Goal: Task Accomplishment & Management: Use online tool/utility

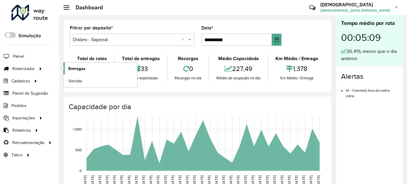
click at [84, 68] on span "Entregas" at bounding box center [76, 69] width 17 height 6
drag, startPoint x: 31, startPoint y: 67, endPoint x: 43, endPoint y: 68, distance: 12.1
click at [31, 68] on span "Roteirizador" at bounding box center [24, 69] width 24 height 6
click at [79, 68] on span "Entregas" at bounding box center [76, 69] width 17 height 6
click at [32, 68] on span "Roteirizador" at bounding box center [24, 69] width 24 height 6
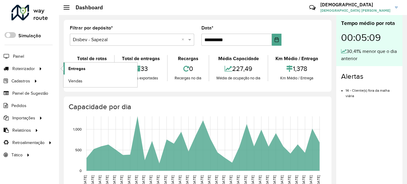
click at [88, 66] on link "Entregas" at bounding box center [100, 69] width 74 height 12
click at [32, 69] on span "Roteirizador" at bounding box center [24, 69] width 24 height 6
click at [80, 67] on span "Entregas" at bounding box center [76, 69] width 17 height 6
click at [92, 66] on link "Entregas" at bounding box center [100, 69] width 74 height 12
click at [91, 68] on link "Entregas" at bounding box center [100, 69] width 74 height 12
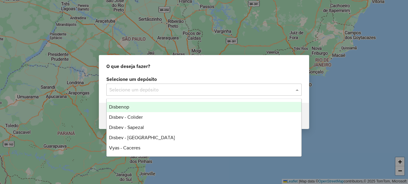
click at [272, 94] on div "Selecione um depósito" at bounding box center [203, 90] width 195 height 12
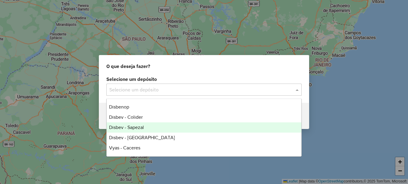
click at [138, 128] on span "Disbev - Sapezal" at bounding box center [126, 127] width 35 height 5
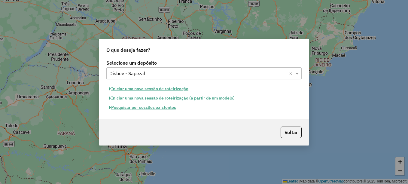
click at [163, 108] on button "Pesquisar por sessões existentes" at bounding box center [142, 107] width 72 height 9
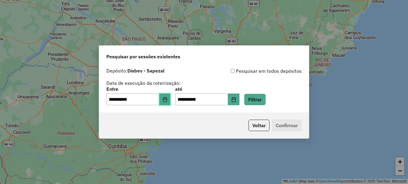
click at [171, 101] on button "Choose Date" at bounding box center [164, 100] width 11 height 12
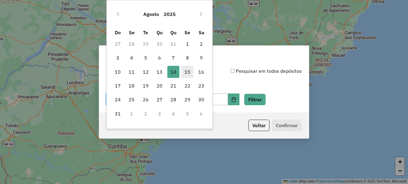
click at [189, 75] on span "15" at bounding box center [188, 72] width 12 height 12
type input "**********"
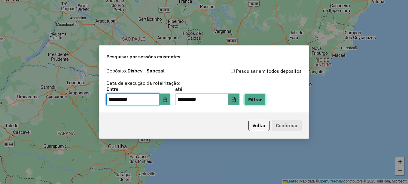
click at [266, 99] on button "Filtrar" at bounding box center [255, 99] width 21 height 11
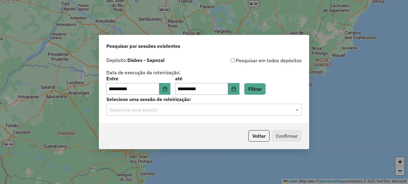
drag, startPoint x: 221, startPoint y: 116, endPoint x: 218, endPoint y: 112, distance: 4.8
click at [221, 116] on div "**********" at bounding box center [204, 88] width 210 height 69
drag, startPoint x: 212, startPoint y: 111, endPoint x: 201, endPoint y: 114, distance: 11.7
click at [208, 112] on input "text" at bounding box center [197, 109] width 177 height 7
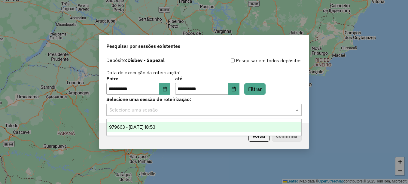
drag, startPoint x: 160, startPoint y: 126, endPoint x: 5, endPoint y: 130, distance: 154.6
click at [154, 127] on span "979663 - 15/08/2025 18:53" at bounding box center [132, 127] width 46 height 5
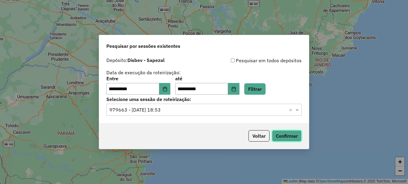
click at [293, 136] on button "Confirmar" at bounding box center [287, 135] width 30 height 11
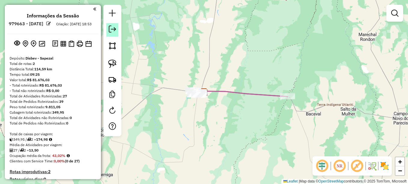
click at [113, 30] on em at bounding box center [112, 29] width 7 height 7
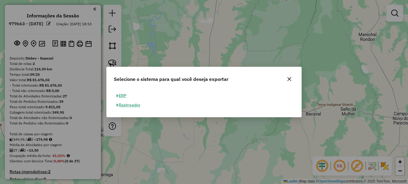
click at [127, 96] on button "ERP" at bounding box center [121, 95] width 15 height 9
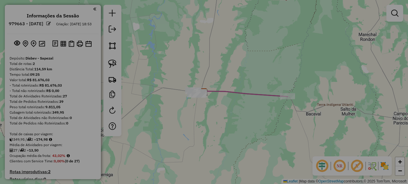
select select "**"
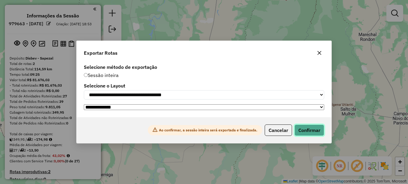
click at [303, 127] on button "Confirmar" at bounding box center [310, 130] width 30 height 11
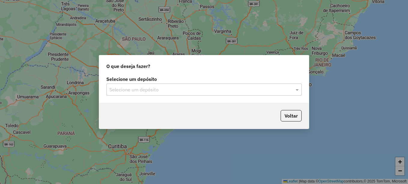
click at [234, 176] on div "O que deseja fazer? Selecione um depósito Selecione um depósito Voltar" at bounding box center [204, 92] width 408 height 184
click at [157, 92] on input "text" at bounding box center [197, 89] width 177 height 7
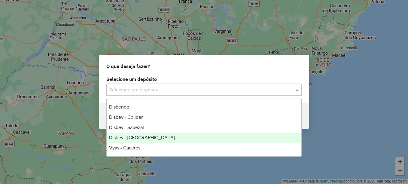
click at [149, 135] on div "Disbev - [GEOGRAPHIC_DATA]" at bounding box center [204, 138] width 195 height 10
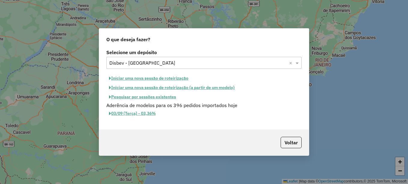
click at [169, 97] on button "Pesquisar por sessões existentes" at bounding box center [142, 96] width 72 height 9
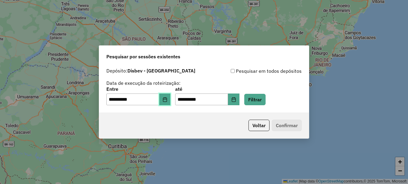
click at [167, 102] on icon "Choose Date" at bounding box center [165, 99] width 4 height 5
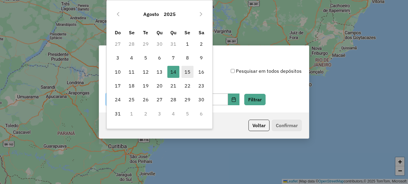
click at [186, 74] on span "15" at bounding box center [188, 72] width 12 height 12
type input "**********"
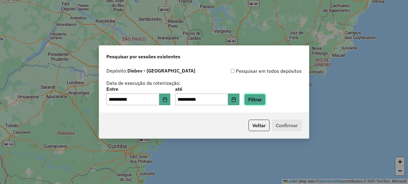
click at [261, 98] on button "Filtrar" at bounding box center [255, 99] width 21 height 11
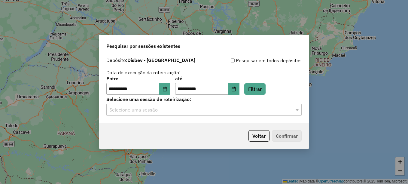
click at [214, 106] on input "text" at bounding box center [197, 109] width 177 height 7
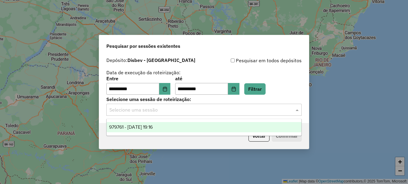
click at [171, 126] on div "979761 - 15/08/2025 19:16" at bounding box center [204, 127] width 195 height 10
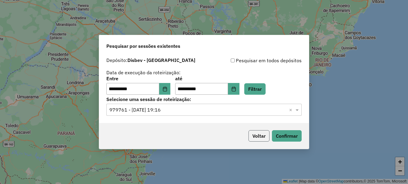
click at [258, 141] on button "Voltar" at bounding box center [259, 135] width 21 height 11
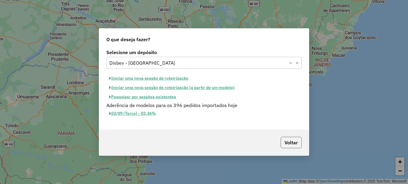
click at [289, 146] on button "Voltar" at bounding box center [291, 142] width 21 height 11
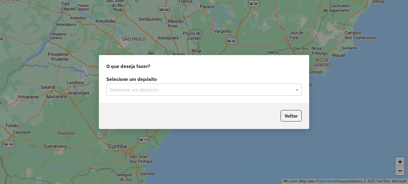
click at [146, 88] on input "text" at bounding box center [197, 89] width 177 height 7
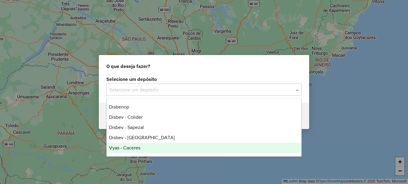
click at [140, 147] on span "Vyas - Caceres" at bounding box center [124, 147] width 31 height 5
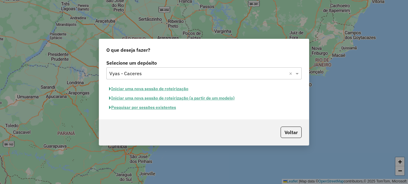
click at [151, 109] on button "Pesquisar por sessões existentes" at bounding box center [142, 107] width 72 height 9
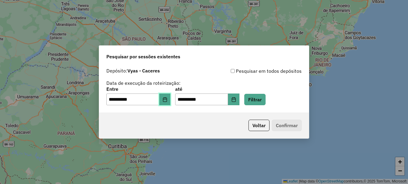
click at [167, 101] on icon "Choose Date" at bounding box center [165, 99] width 4 height 5
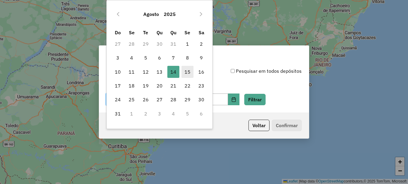
click at [185, 70] on span "15" at bounding box center [188, 72] width 12 height 12
type input "**********"
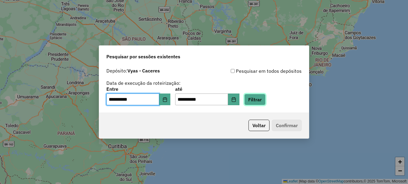
click at [266, 103] on button "Filtrar" at bounding box center [255, 99] width 21 height 11
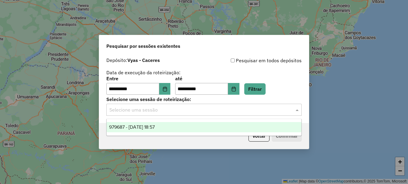
click at [179, 109] on input "text" at bounding box center [197, 109] width 177 height 7
click at [152, 129] on span "979687 - 15/08/2025 18:57" at bounding box center [132, 127] width 46 height 5
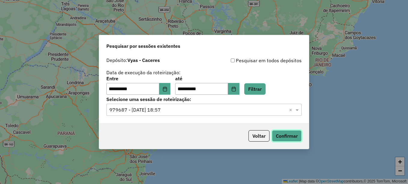
click at [285, 134] on button "Confirmar" at bounding box center [287, 135] width 30 height 11
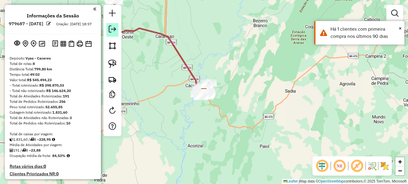
click at [115, 30] on em at bounding box center [112, 29] width 7 height 7
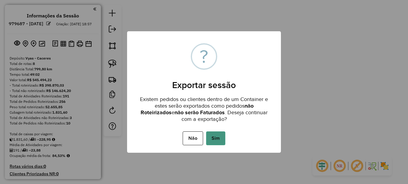
click at [217, 137] on button "Sim" at bounding box center [215, 138] width 19 height 14
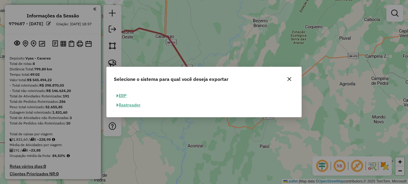
click at [125, 96] on button "ERP" at bounding box center [121, 95] width 15 height 9
select select "**"
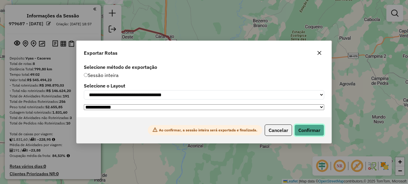
drag, startPoint x: 307, startPoint y: 129, endPoint x: 280, endPoint y: 143, distance: 30.8
click at [308, 130] on button "Confirmar" at bounding box center [310, 130] width 30 height 11
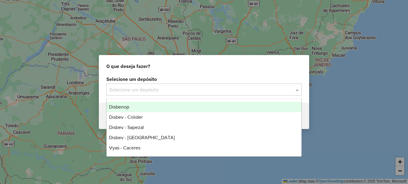
click at [160, 84] on div "Selecione um depósito" at bounding box center [203, 90] width 195 height 12
click at [135, 107] on div "Disbenop" at bounding box center [204, 107] width 195 height 10
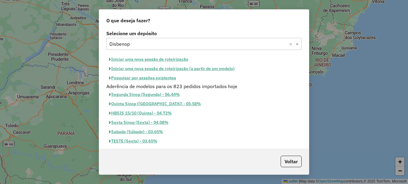
click at [161, 80] on button "Pesquisar por sessões existentes" at bounding box center [142, 77] width 72 height 9
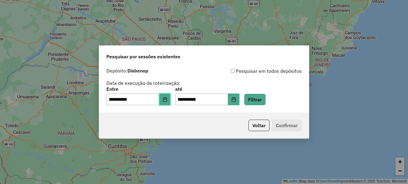
click at [168, 101] on icon "Choose Date" at bounding box center [165, 99] width 5 height 5
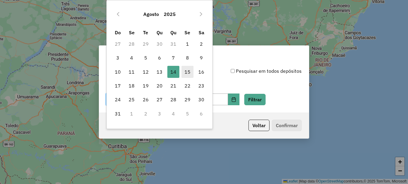
click at [184, 74] on span "15" at bounding box center [188, 72] width 12 height 12
type input "**********"
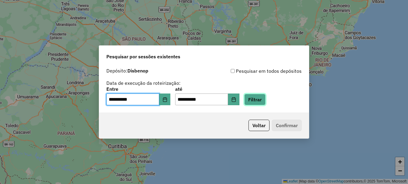
click at [266, 102] on button "Filtrar" at bounding box center [255, 99] width 21 height 11
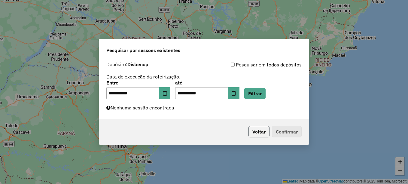
click at [257, 128] on button "Voltar" at bounding box center [259, 131] width 21 height 11
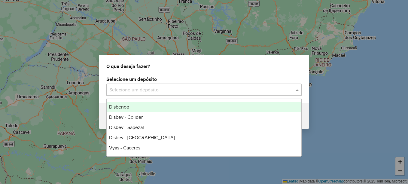
click at [144, 91] on input "text" at bounding box center [197, 89] width 177 height 7
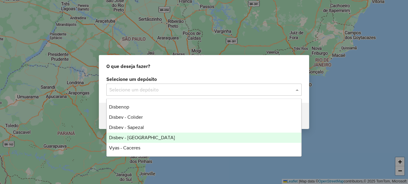
click at [143, 136] on span "Disbev - [GEOGRAPHIC_DATA]" at bounding box center [142, 137] width 66 height 5
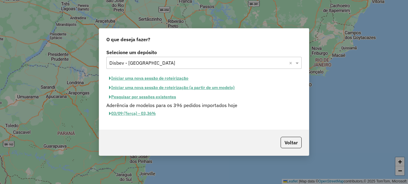
click at [165, 97] on button "Pesquisar por sessões existentes" at bounding box center [142, 96] width 72 height 9
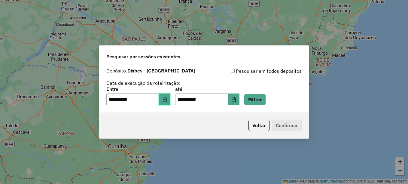
click at [171, 102] on button "Choose Date" at bounding box center [164, 100] width 11 height 12
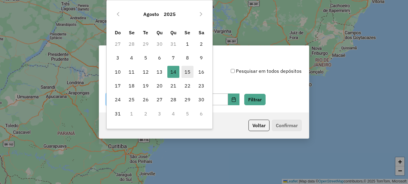
click at [189, 70] on span "15" at bounding box center [188, 72] width 12 height 12
type input "**********"
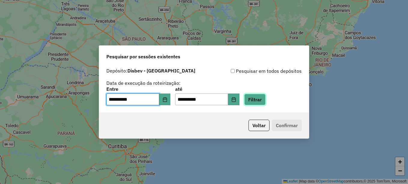
click at [266, 100] on button "Filtrar" at bounding box center [255, 99] width 21 height 11
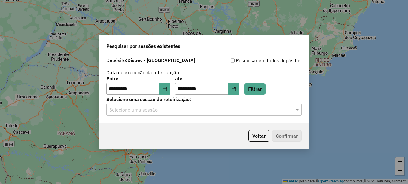
click at [231, 108] on input "text" at bounding box center [197, 109] width 177 height 7
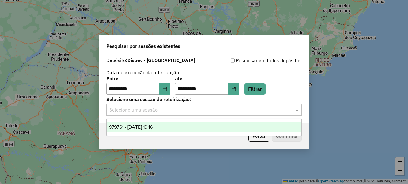
click at [153, 128] on span "979761 - [DATE] 19:16" at bounding box center [131, 127] width 44 height 5
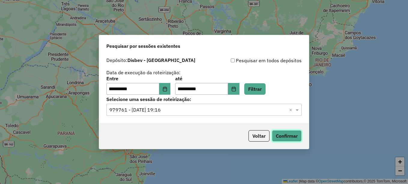
click at [289, 139] on button "Confirmar" at bounding box center [287, 135] width 30 height 11
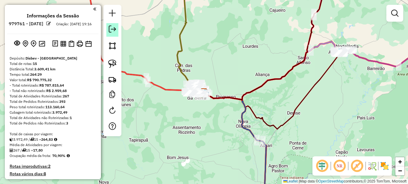
click at [108, 29] on link at bounding box center [112, 30] width 12 height 14
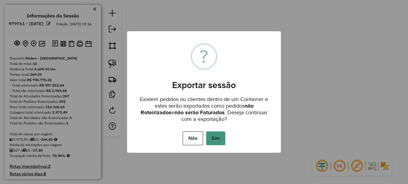
click at [207, 142] on button "Sim" at bounding box center [215, 138] width 19 height 14
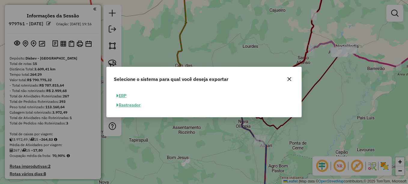
click at [121, 97] on button "ERP" at bounding box center [121, 95] width 15 height 9
select select "**"
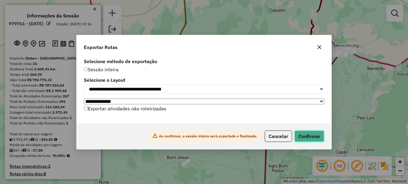
click at [315, 139] on button "Confirmar" at bounding box center [310, 136] width 30 height 11
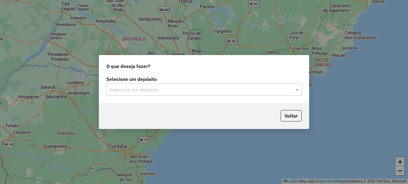
click at [166, 90] on input "text" at bounding box center [197, 89] width 177 height 7
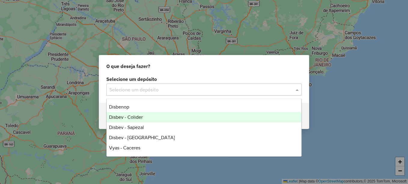
click at [148, 116] on div "Disbev - Colider" at bounding box center [204, 117] width 195 height 10
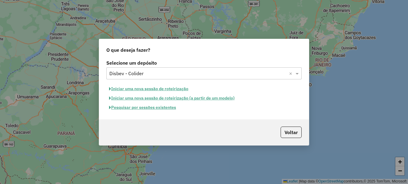
click at [161, 104] on button "Pesquisar por sessões existentes" at bounding box center [142, 107] width 72 height 9
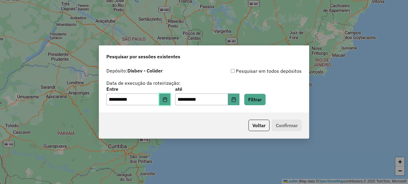
click at [168, 101] on icon "Choose Date" at bounding box center [165, 99] width 5 height 5
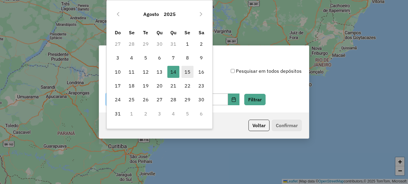
click at [183, 74] on span "15" at bounding box center [188, 72] width 12 height 12
type input "**********"
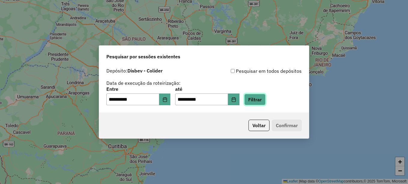
click at [266, 101] on button "Filtrar" at bounding box center [255, 99] width 21 height 11
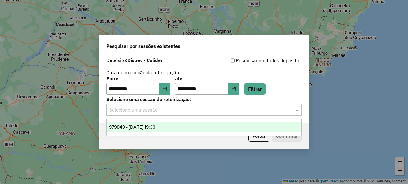
drag, startPoint x: 223, startPoint y: 109, endPoint x: 219, endPoint y: 109, distance: 3.6
click at [222, 109] on input "text" at bounding box center [197, 109] width 177 height 7
click at [147, 128] on span "979849 - 15/08/2025 19:33" at bounding box center [132, 127] width 46 height 5
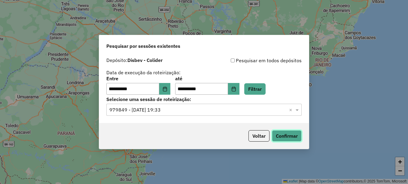
click at [287, 134] on button "Confirmar" at bounding box center [287, 135] width 30 height 11
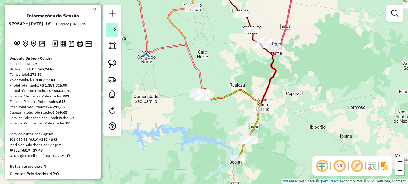
click at [114, 30] on em at bounding box center [112, 29] width 7 height 7
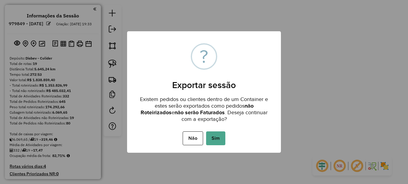
click at [226, 141] on div "Não No Sim" at bounding box center [204, 138] width 154 height 17
click at [223, 138] on button "Sim" at bounding box center [215, 138] width 19 height 14
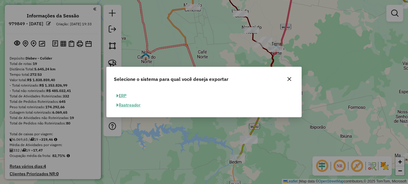
click at [124, 94] on button "ERP" at bounding box center [121, 95] width 15 height 9
select select "**"
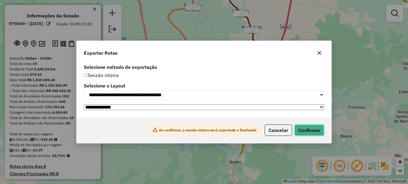
click at [319, 134] on button "Confirmar" at bounding box center [310, 130] width 30 height 11
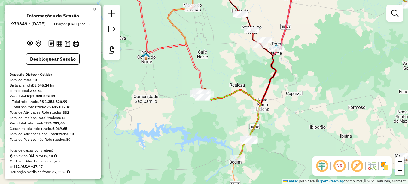
drag, startPoint x: 8, startPoint y: 32, endPoint x: 29, endPoint y: 28, distance: 20.9
click at [16, 29] on ul "Informações da Sessão 979849 - 15/08/2025 Criação: 14/08/2025 19:33" at bounding box center [52, 21] width 91 height 16
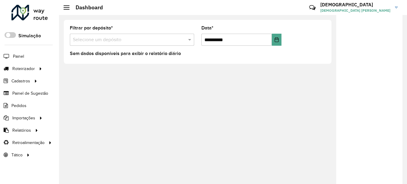
click at [125, 116] on div "**********" at bounding box center [233, 99] width 348 height 169
click at [375, 130] on div at bounding box center [369, 101] width 66 height 173
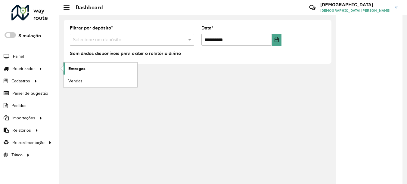
click at [87, 68] on link "Entregas" at bounding box center [100, 69] width 74 height 12
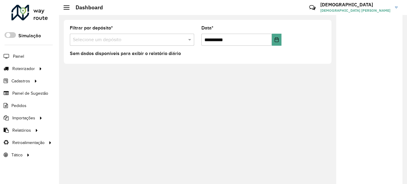
click at [365, 118] on div at bounding box center [369, 101] width 66 height 173
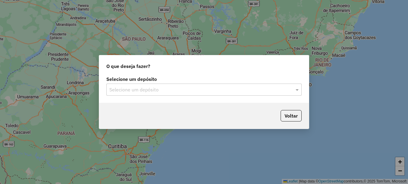
drag, startPoint x: 154, startPoint y: 96, endPoint x: 156, endPoint y: 93, distance: 3.4
click at [156, 93] on div "Selecione um depósito Selecione um depósito" at bounding box center [204, 89] width 210 height 28
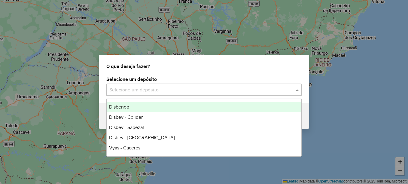
click at [158, 92] on input "text" at bounding box center [197, 89] width 177 height 7
click at [132, 108] on div "Disbenop" at bounding box center [204, 107] width 195 height 10
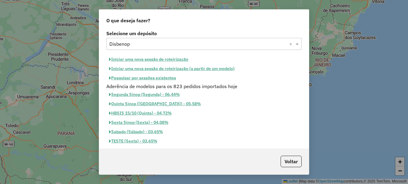
click at [160, 78] on button "Pesquisar por sessões existentes" at bounding box center [142, 77] width 72 height 9
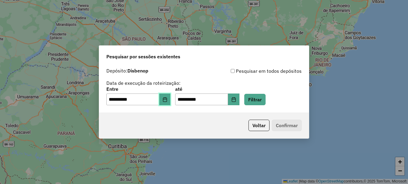
click at [168, 99] on icon "Choose Date" at bounding box center [165, 99] width 5 height 5
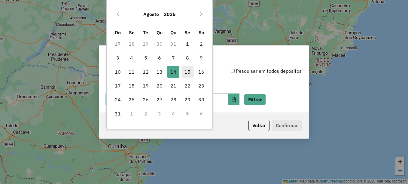
click at [183, 70] on span "15" at bounding box center [188, 72] width 12 height 12
type input "**********"
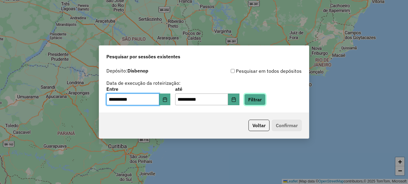
click at [256, 97] on button "Filtrar" at bounding box center [255, 99] width 21 height 11
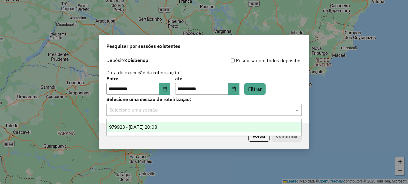
click at [215, 110] on input "text" at bounding box center [197, 109] width 177 height 7
click at [157, 126] on span "979923 - [DATE] 20:08" at bounding box center [133, 127] width 48 height 5
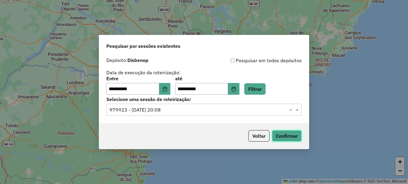
click at [283, 138] on button "Confirmar" at bounding box center [287, 135] width 30 height 11
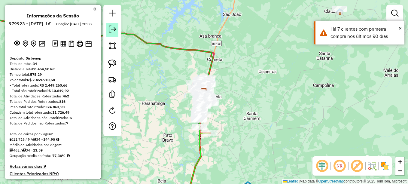
click at [114, 32] on em at bounding box center [112, 29] width 7 height 7
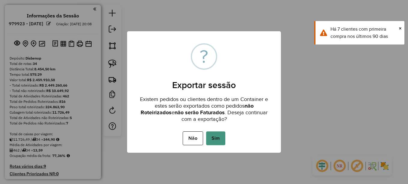
click at [220, 136] on button "Sim" at bounding box center [215, 138] width 19 height 14
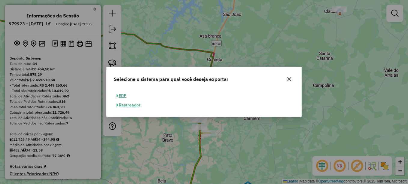
click at [126, 94] on button "ERP" at bounding box center [121, 95] width 15 height 9
select select "**"
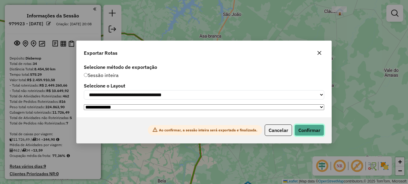
drag, startPoint x: 308, startPoint y: 129, endPoint x: 163, endPoint y: 74, distance: 154.7
click at [163, 74] on div "**********" at bounding box center [204, 92] width 256 height 103
click at [320, 132] on button "Confirmar" at bounding box center [310, 130] width 30 height 11
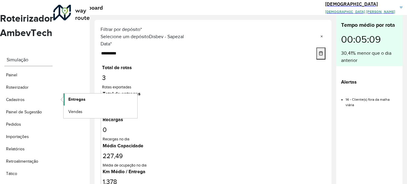
click at [74, 96] on span "Entregas" at bounding box center [76, 99] width 17 height 6
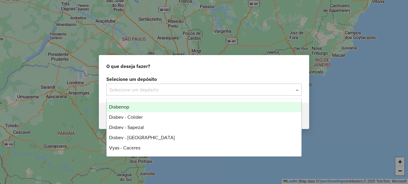
click at [144, 86] on div "Selecione um depósito" at bounding box center [203, 90] width 195 height 12
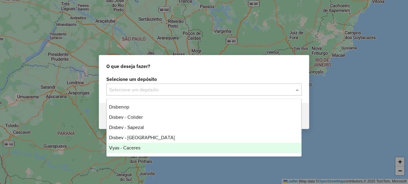
click at [137, 146] on span "Vyas - Caceres" at bounding box center [124, 147] width 31 height 5
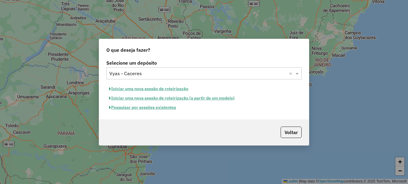
click at [161, 109] on button "Pesquisar por sessões existentes" at bounding box center [142, 107] width 72 height 9
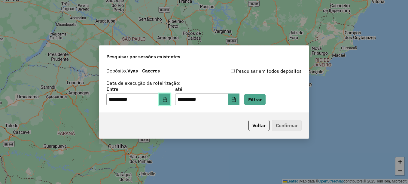
click at [165, 99] on button "Choose Date" at bounding box center [164, 100] width 11 height 12
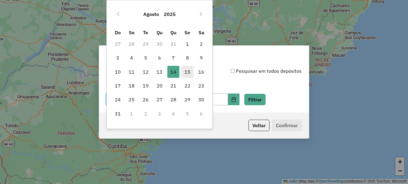
click at [187, 72] on span "15" at bounding box center [188, 72] width 12 height 12
type input "**********"
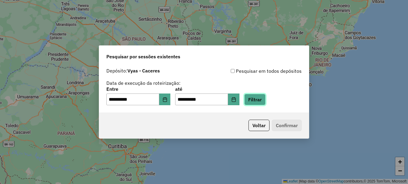
click at [266, 100] on button "Filtrar" at bounding box center [255, 99] width 21 height 11
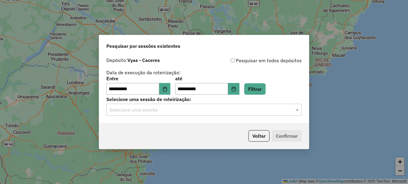
click at [178, 111] on input "text" at bounding box center [197, 109] width 177 height 7
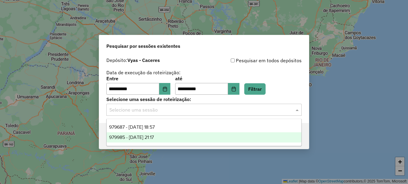
click at [140, 137] on span "979985 - 15/08/2025 21:17" at bounding box center [131, 137] width 45 height 5
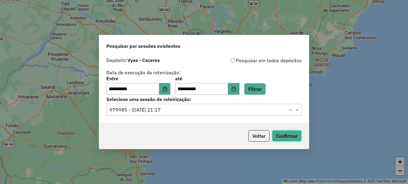
click at [282, 136] on button "Confirmar" at bounding box center [287, 135] width 30 height 11
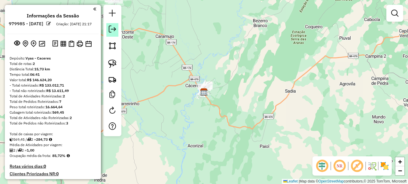
click at [115, 29] on em at bounding box center [112, 29] width 7 height 7
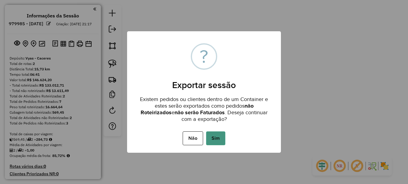
click at [217, 143] on button "Sim" at bounding box center [215, 138] width 19 height 14
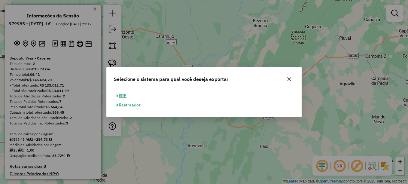
click at [123, 94] on button "ERP" at bounding box center [121, 95] width 15 height 9
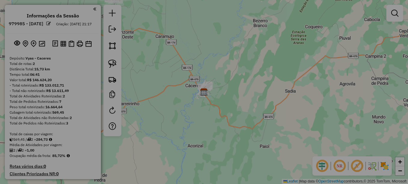
select select "**"
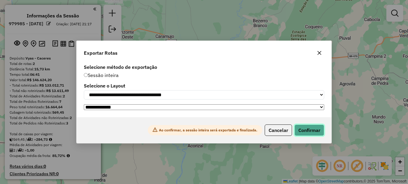
click at [310, 131] on button "Confirmar" at bounding box center [310, 130] width 30 height 11
